Goal: Task Accomplishment & Management: Use online tool/utility

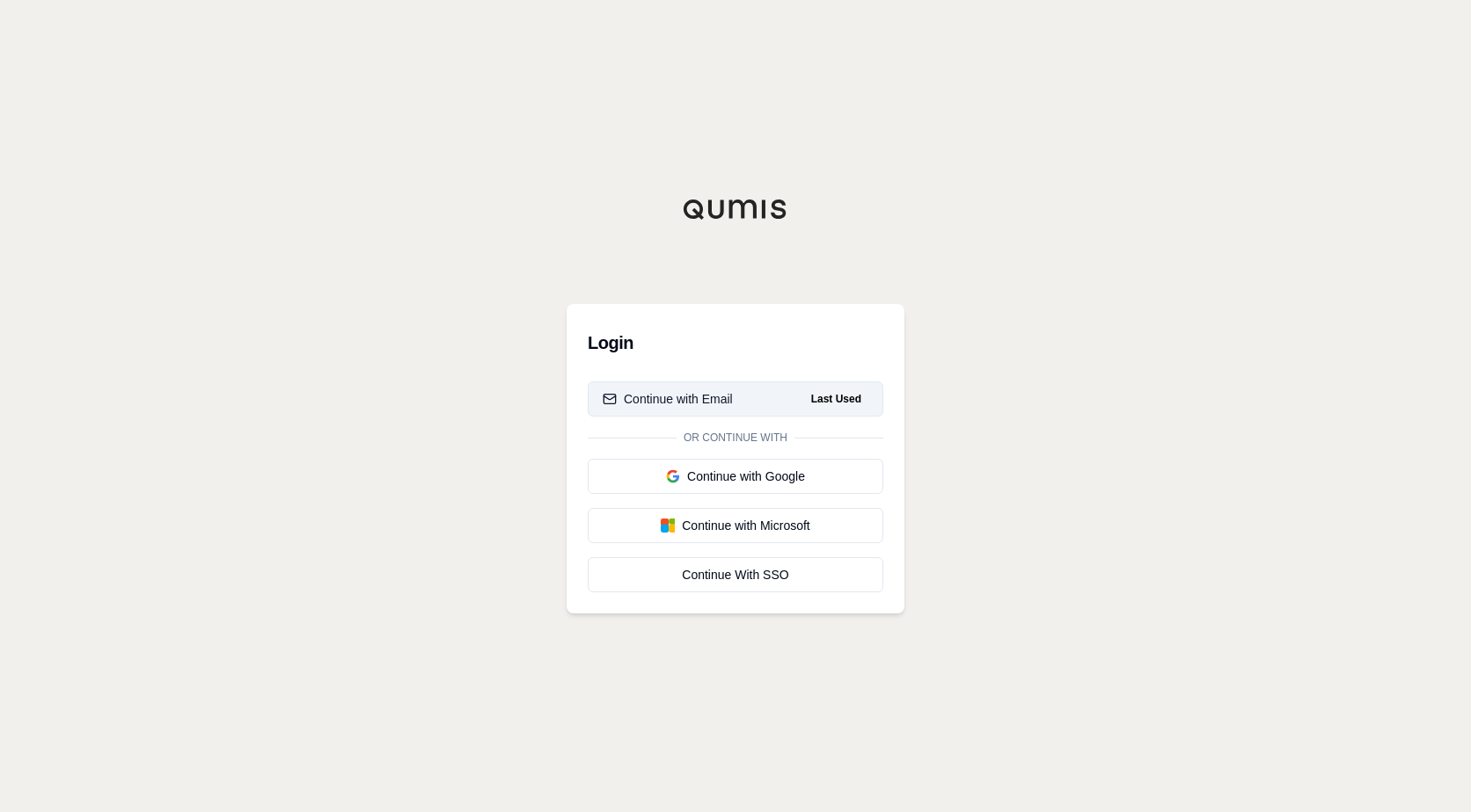
click at [704, 396] on div "Continue with Email" at bounding box center [667, 399] width 130 height 17
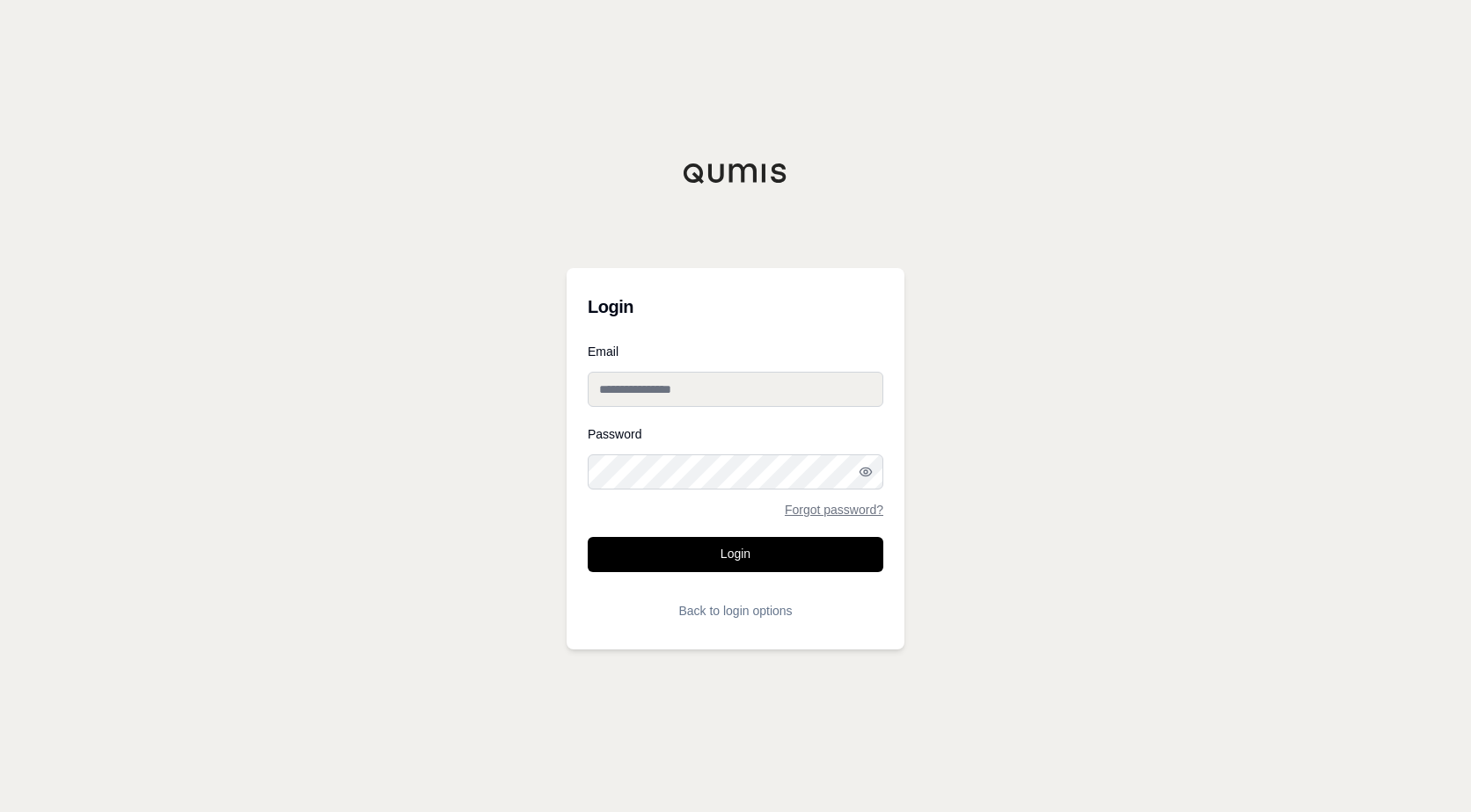
type input "**********"
drag, startPoint x: 723, startPoint y: 552, endPoint x: 729, endPoint y: 543, distance: 10.8
click at [723, 551] on button "Login" at bounding box center [736, 554] width 295 height 35
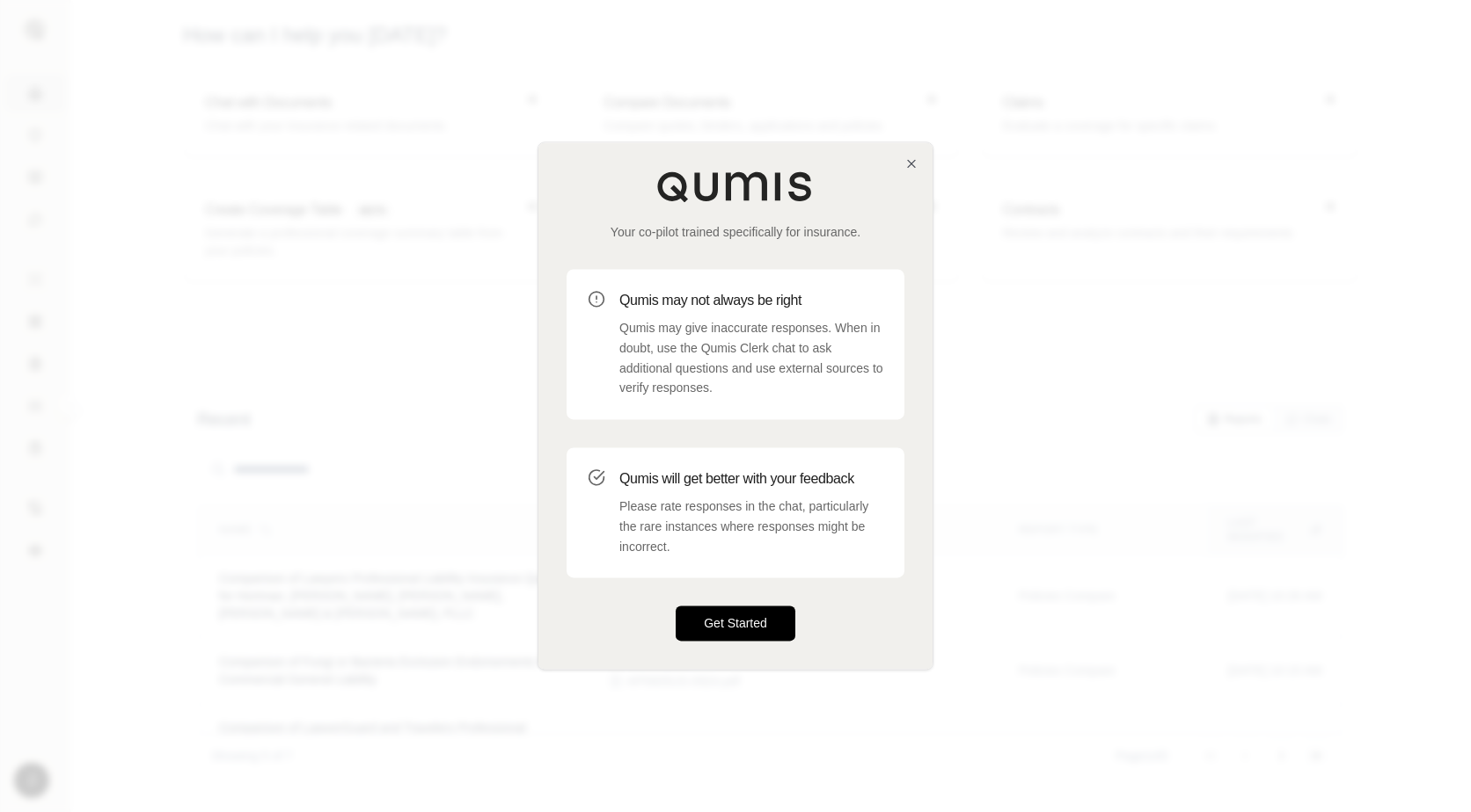
click at [752, 622] on button "Get Started" at bounding box center [735, 624] width 120 height 35
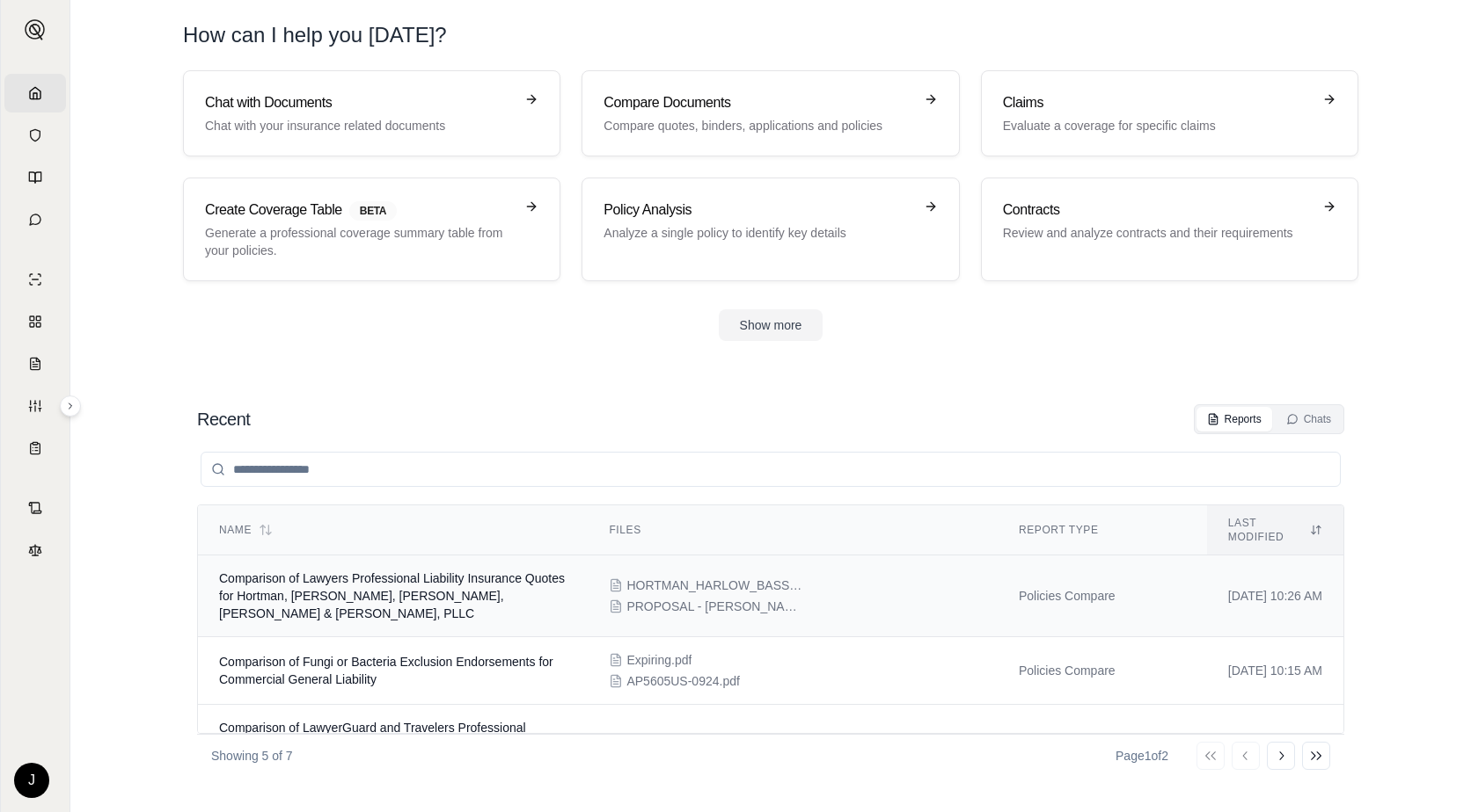
click at [685, 577] on span "HORTMAN_HARLOW_BASSI_ROBINS_106389707_QUOTE_LETTER8.pdf" at bounding box center [713, 586] width 175 height 17
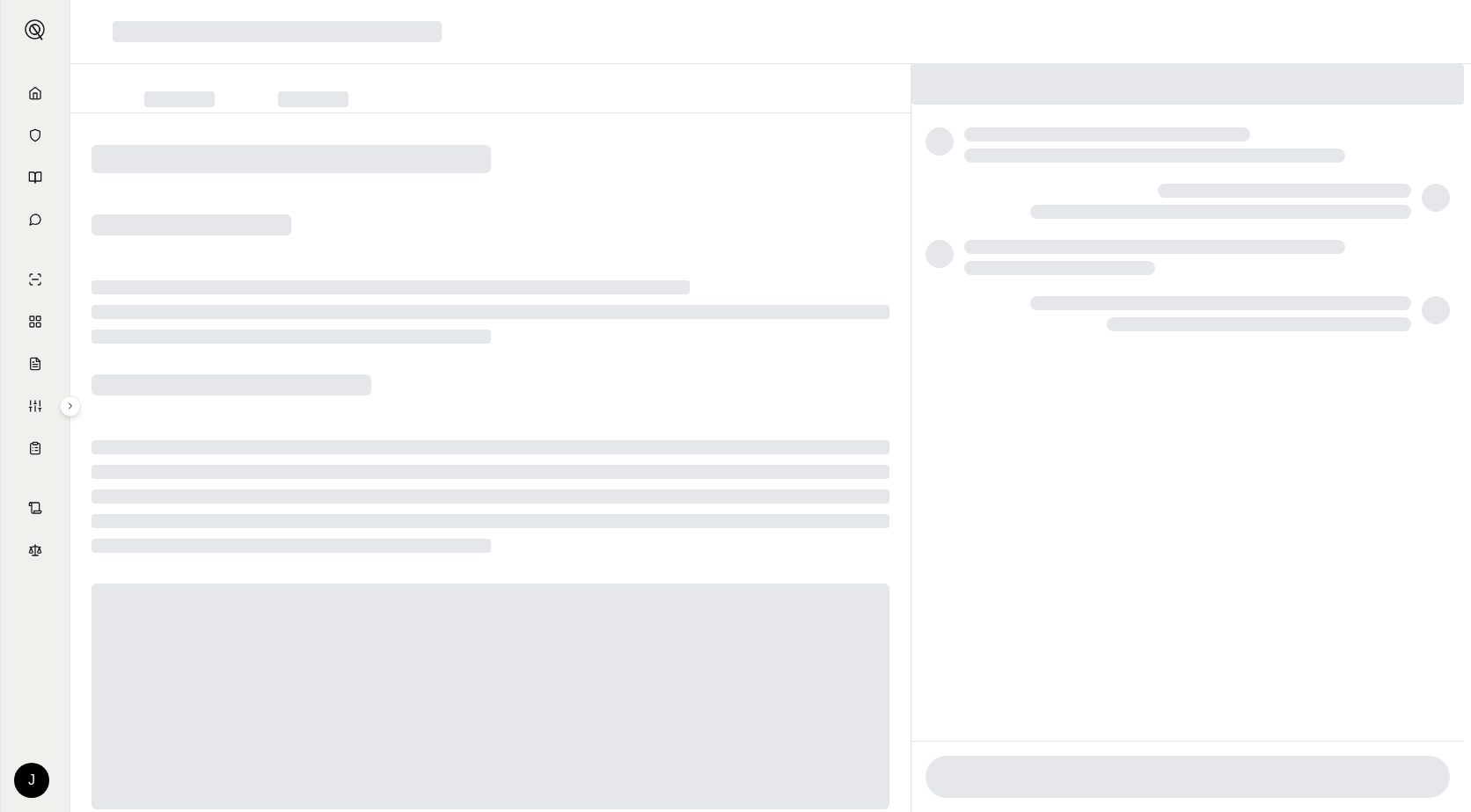
click at [707, 200] on div at bounding box center [490, 487] width 840 height 749
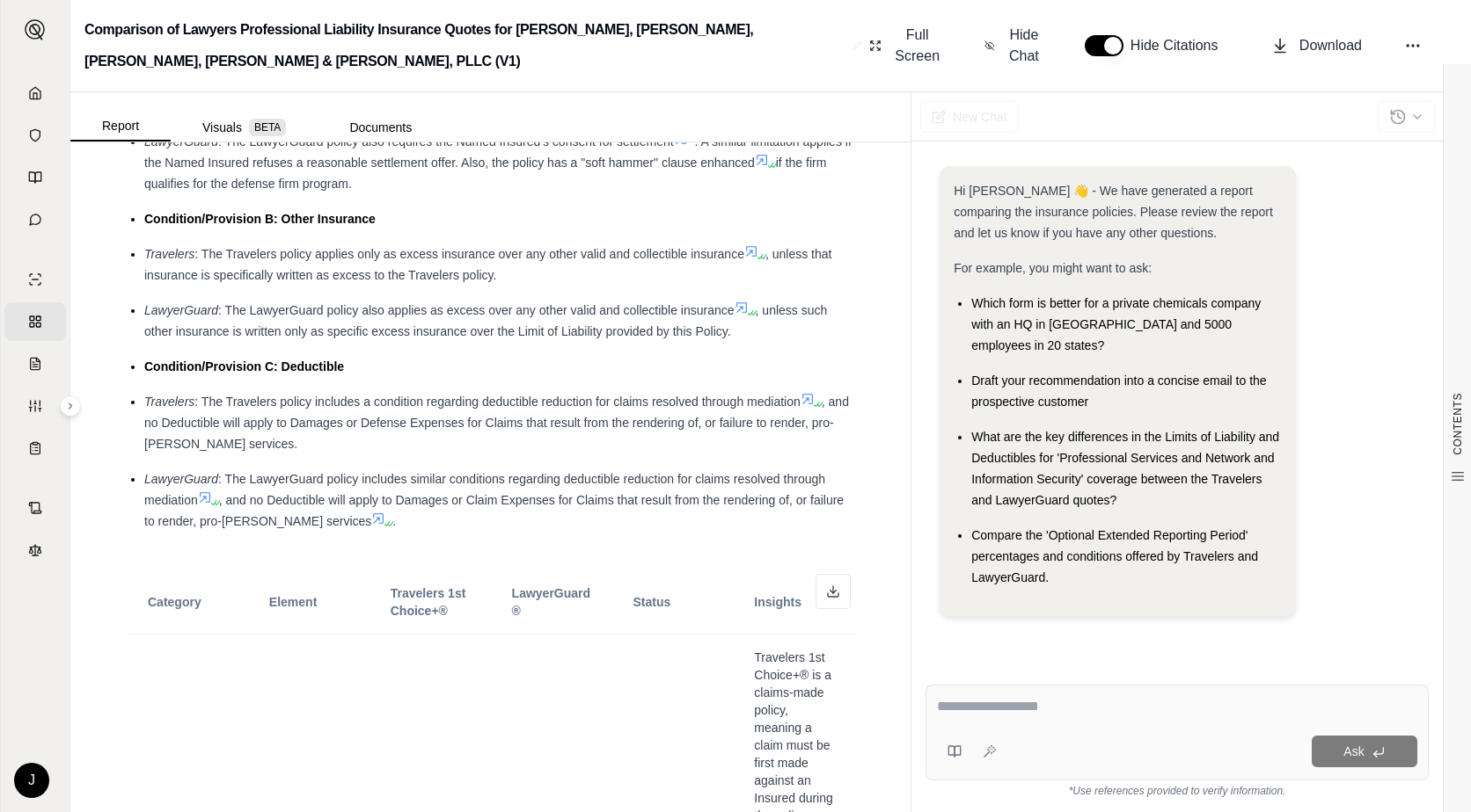
scroll to position [3517, 0]
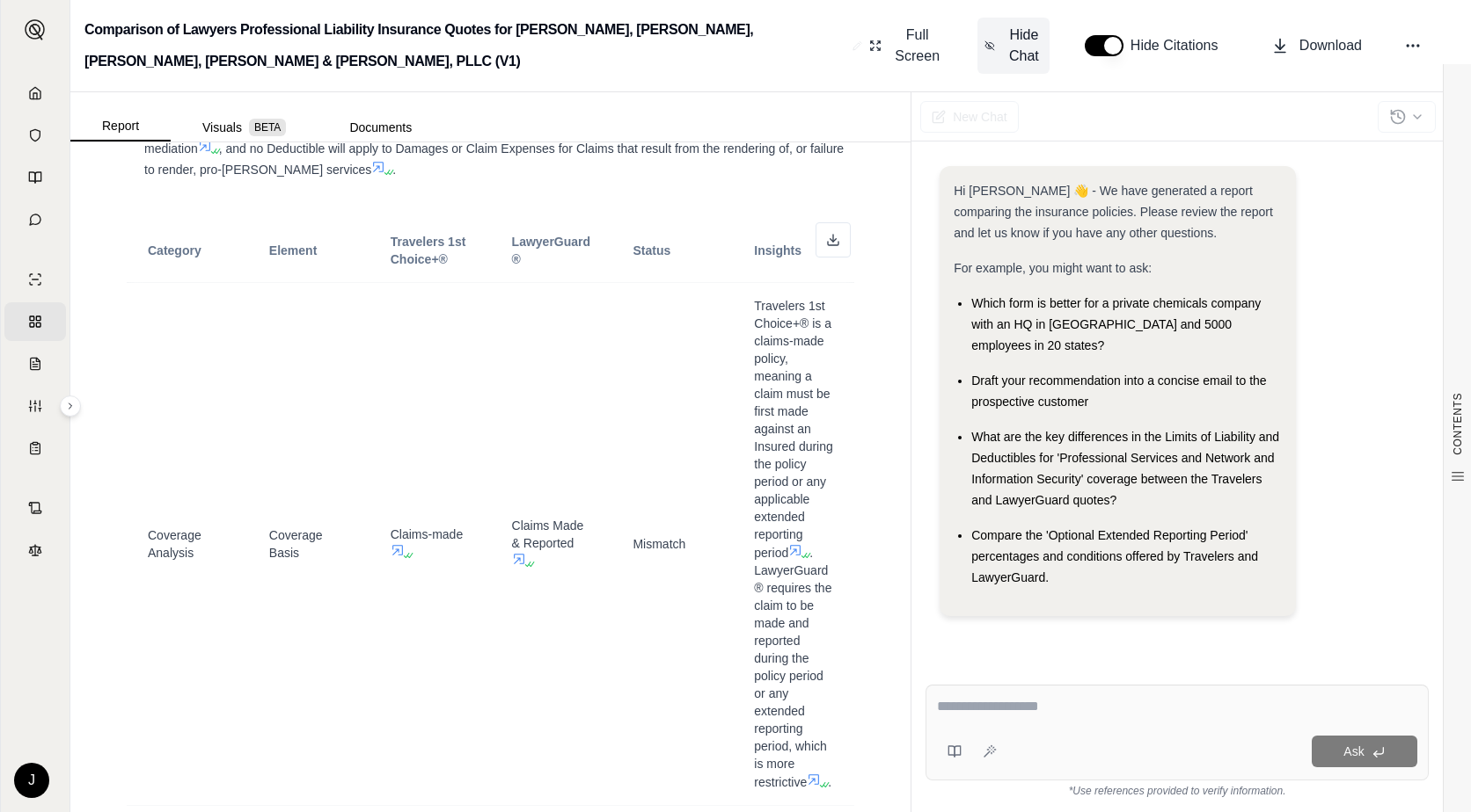
click at [1016, 55] on span "Hide Chat" at bounding box center [1023, 46] width 37 height 42
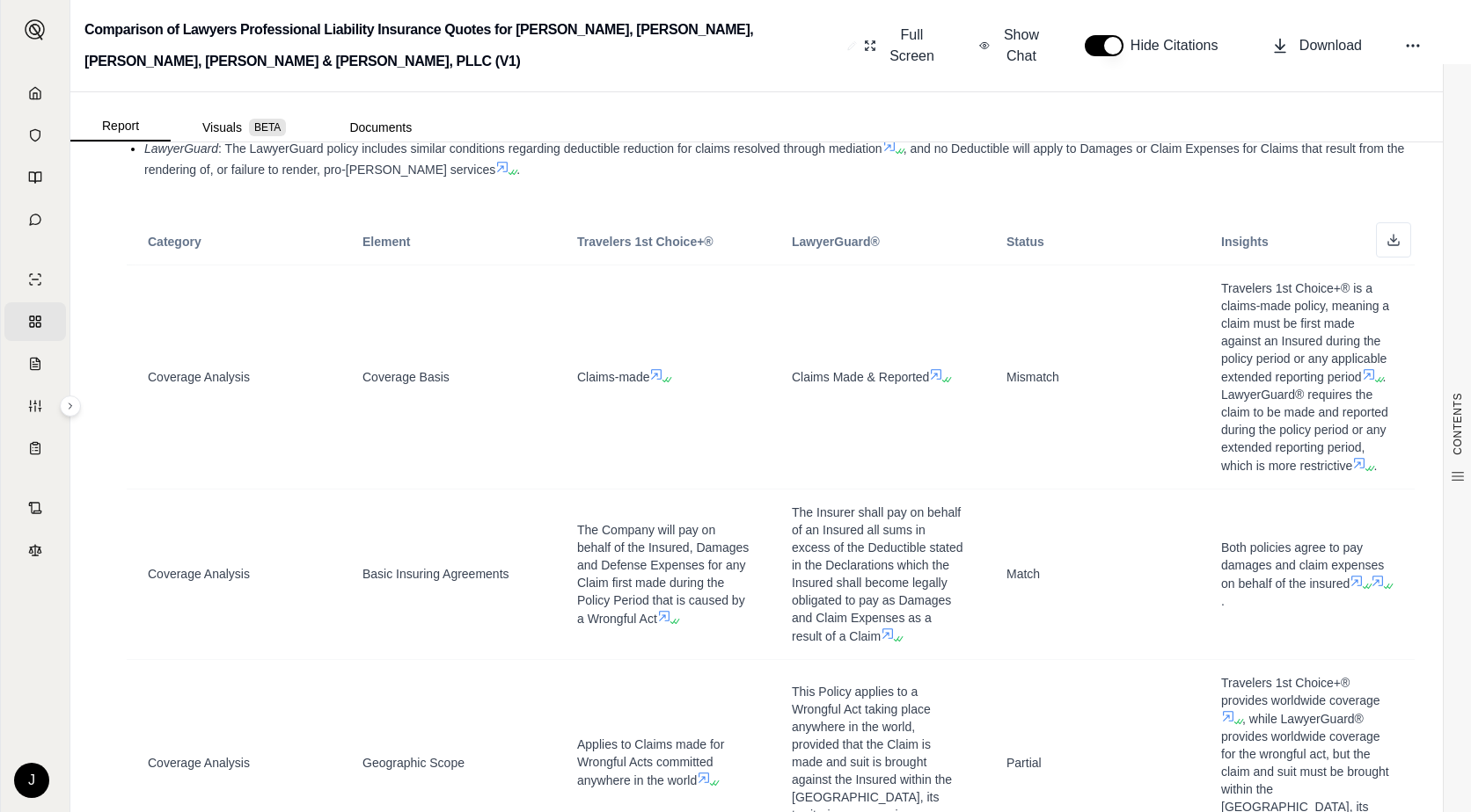
scroll to position [2402, 0]
